Goal: Transaction & Acquisition: Subscribe to service/newsletter

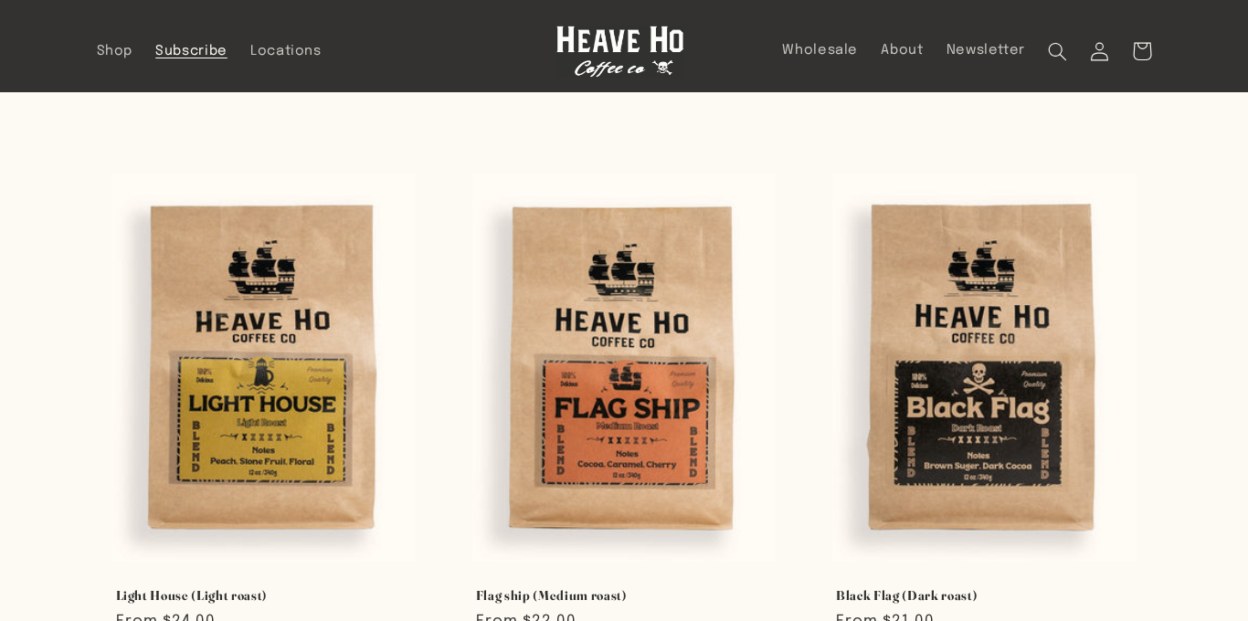
click at [193, 56] on span "Subscribe" at bounding box center [191, 51] width 72 height 17
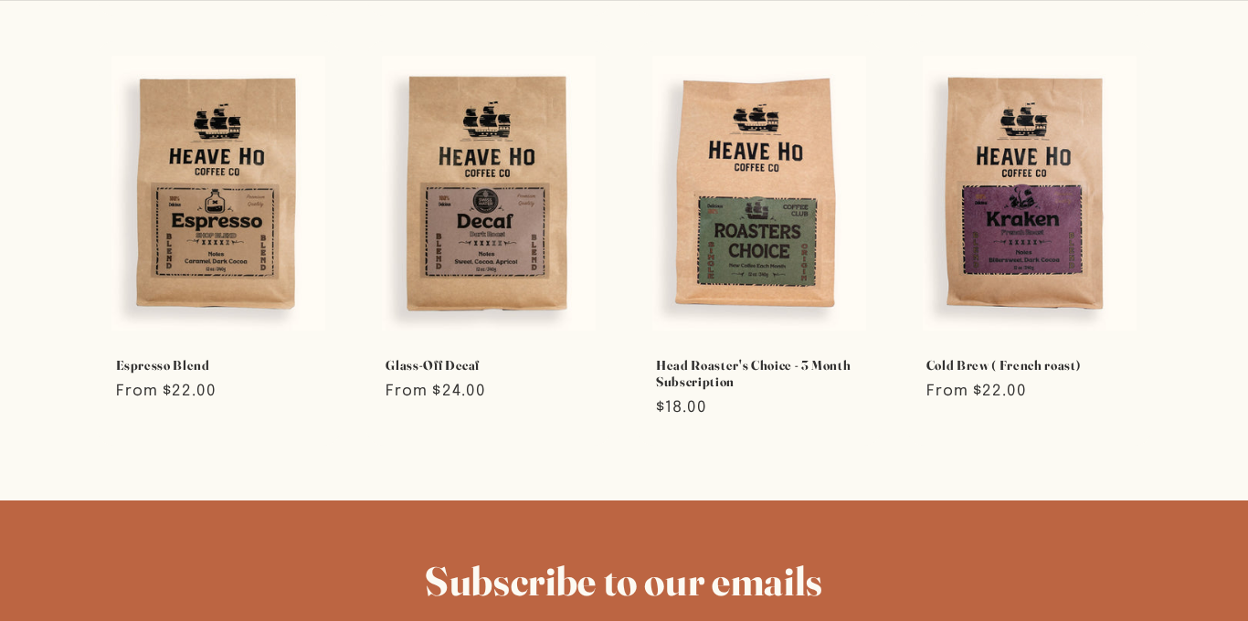
scroll to position [1032, 0]
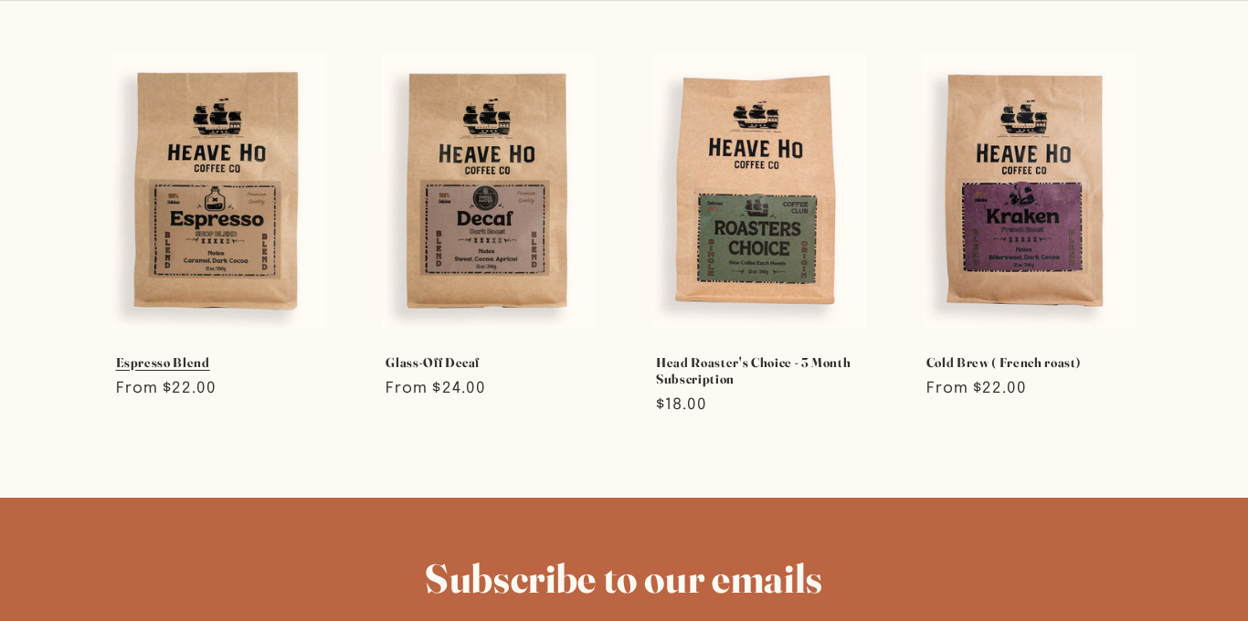
click at [169, 355] on link "Espresso Blend" at bounding box center [219, 363] width 207 height 16
